Goal: Task Accomplishment & Management: Manage account settings

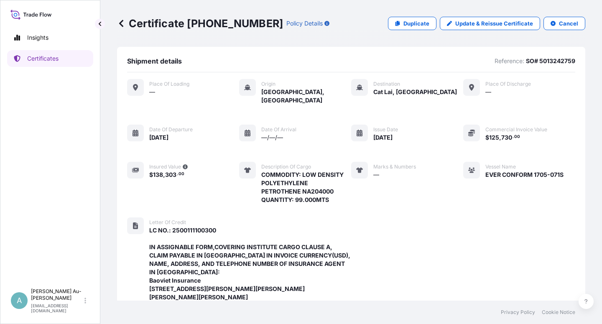
scroll to position [290, 0]
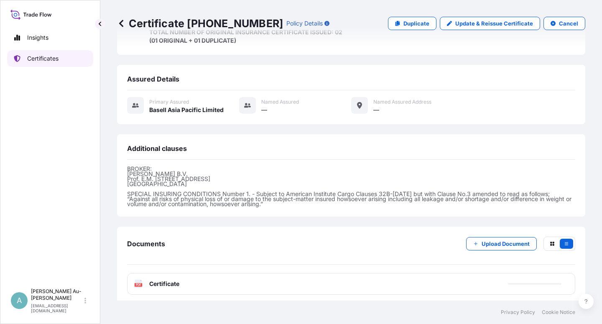
click at [51, 60] on p "Certificates" at bounding box center [42, 58] width 31 height 8
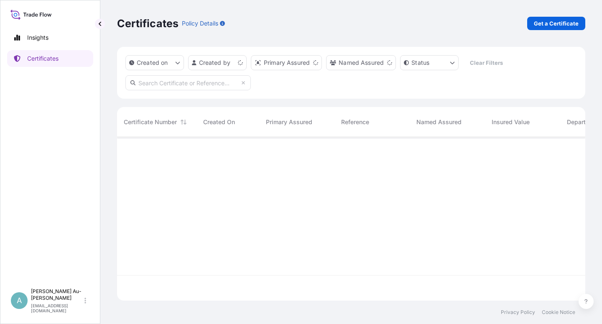
scroll to position [161, 461]
click at [186, 84] on input "text" at bounding box center [189, 82] width 126 height 15
type input "1664-2"
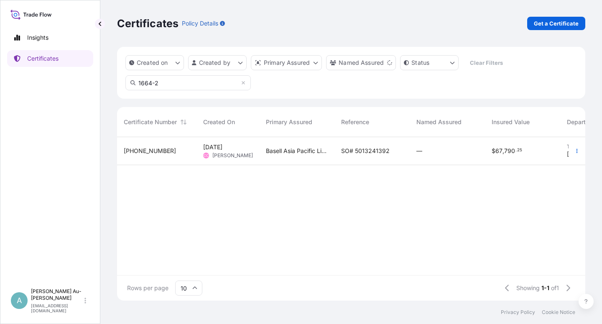
click at [340, 154] on div "SO# 5013241392" at bounding box center [372, 151] width 75 height 28
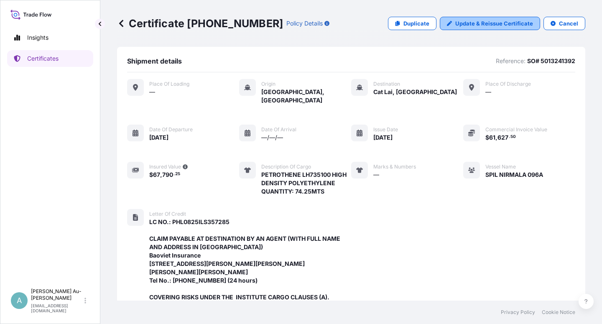
click at [463, 27] on p "Update & Reissue Certificate" at bounding box center [495, 23] width 78 height 8
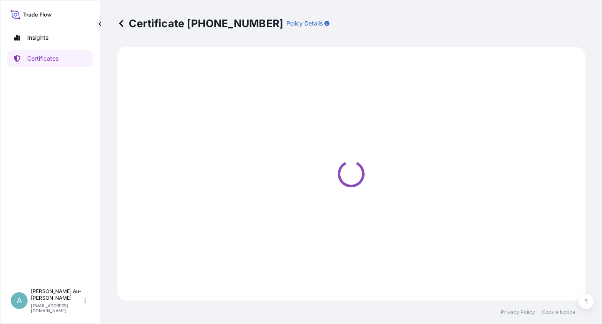
select select "Sea"
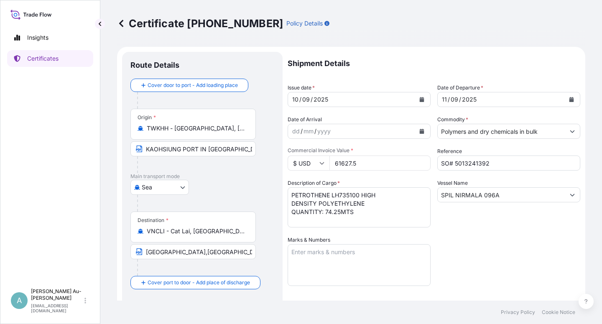
select select "32034"
click at [415, 97] on button "Calendar" at bounding box center [421, 99] width 13 height 13
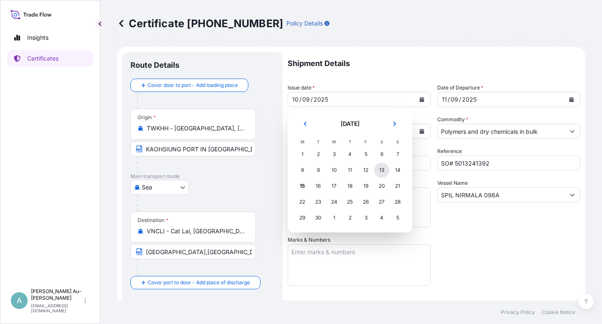
click at [379, 172] on div "13" at bounding box center [381, 170] width 15 height 15
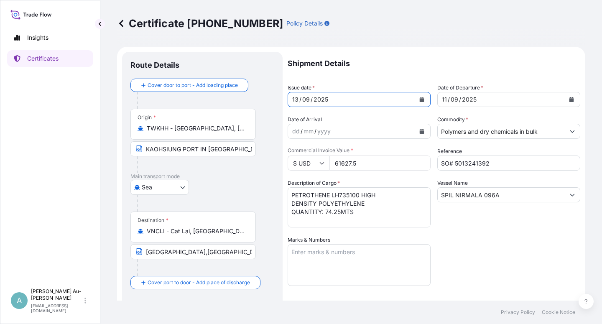
click at [570, 100] on icon "Calendar" at bounding box center [572, 99] width 5 height 5
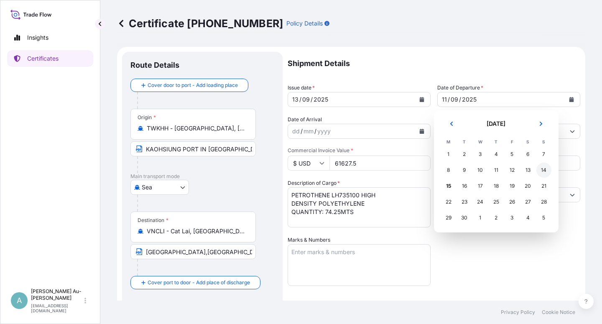
click at [544, 172] on div "14" at bounding box center [544, 170] width 15 height 15
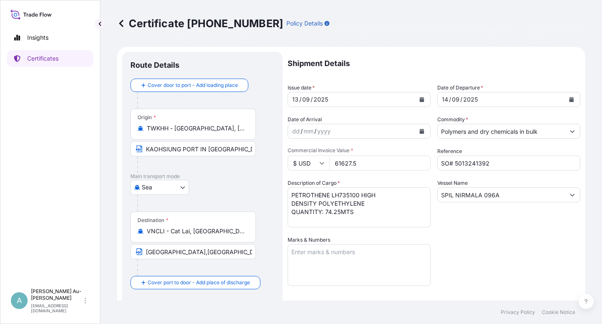
click at [505, 267] on div "Shipment Details Issue date * [DATE] Date of Departure * [DATE] Date of Arrival…" at bounding box center [434, 267] width 293 height 431
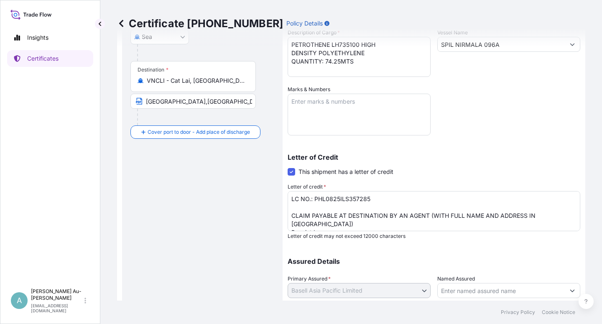
scroll to position [205, 0]
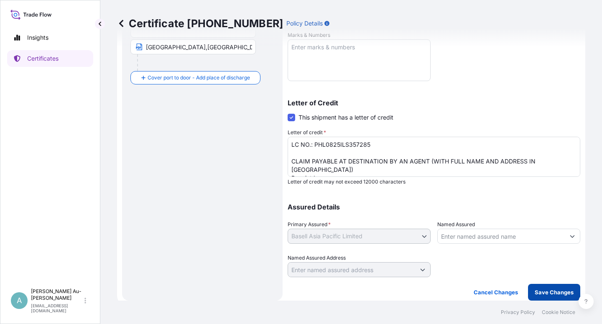
click at [537, 289] on p "Save Changes" at bounding box center [554, 292] width 39 height 8
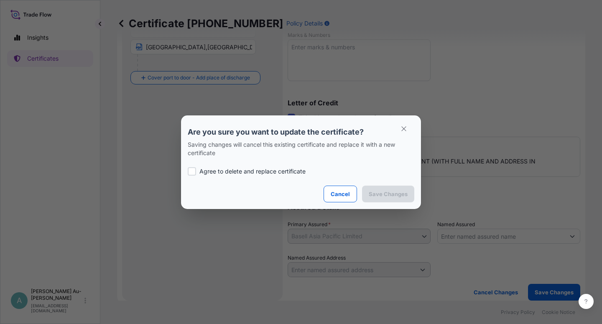
click at [214, 175] on div "Agree to delete and replace certificate" at bounding box center [301, 171] width 227 height 28
click at [252, 168] on p "Agree to delete and replace certificate" at bounding box center [253, 171] width 106 height 8
checkbox input "true"
click at [383, 193] on p "Save Changes" at bounding box center [388, 194] width 39 height 8
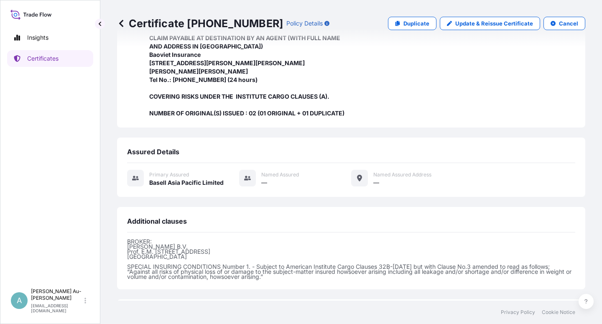
scroll to position [274, 0]
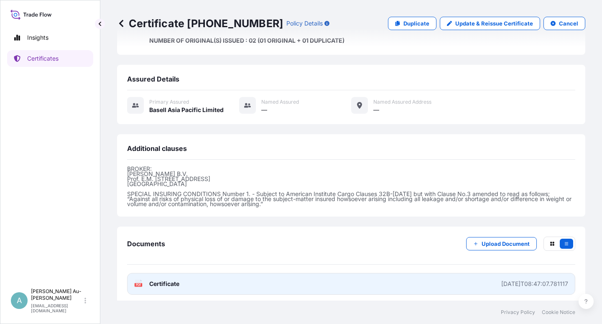
click at [218, 284] on link "PDF Certificate [DATE]T08:47:07.781117" at bounding box center [351, 284] width 449 height 22
